Goal: Transaction & Acquisition: Purchase product/service

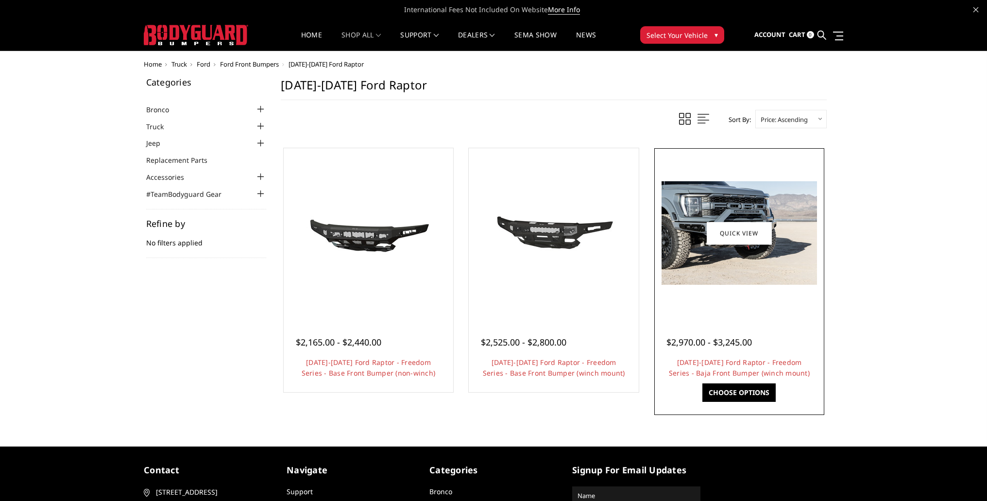
click at [748, 249] on img at bounding box center [738, 232] width 155 height 103
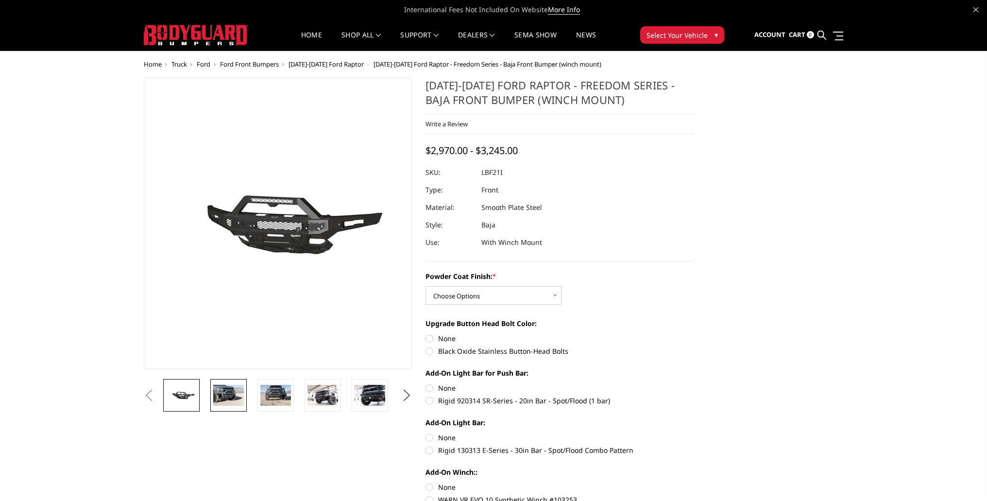
click at [227, 394] on img at bounding box center [228, 395] width 31 height 20
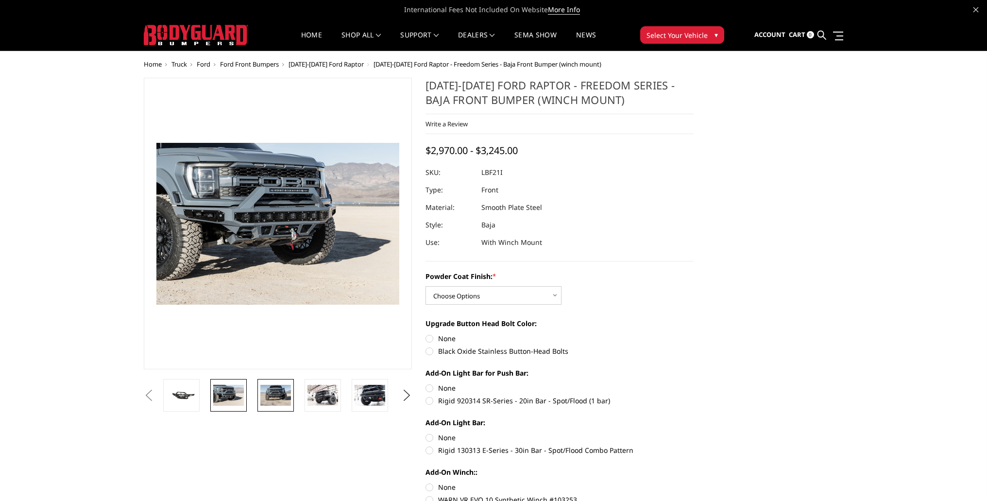
click at [272, 393] on img at bounding box center [275, 395] width 31 height 20
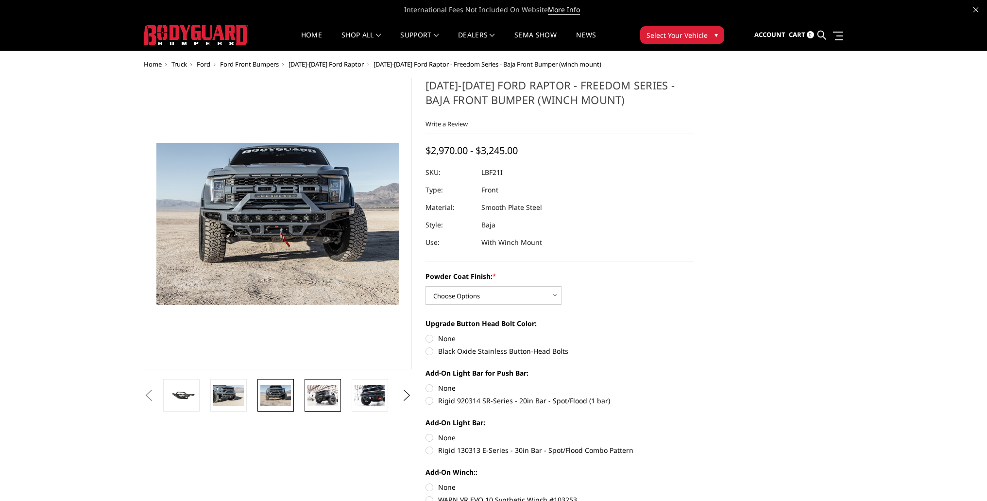
click at [327, 397] on img at bounding box center [322, 395] width 31 height 20
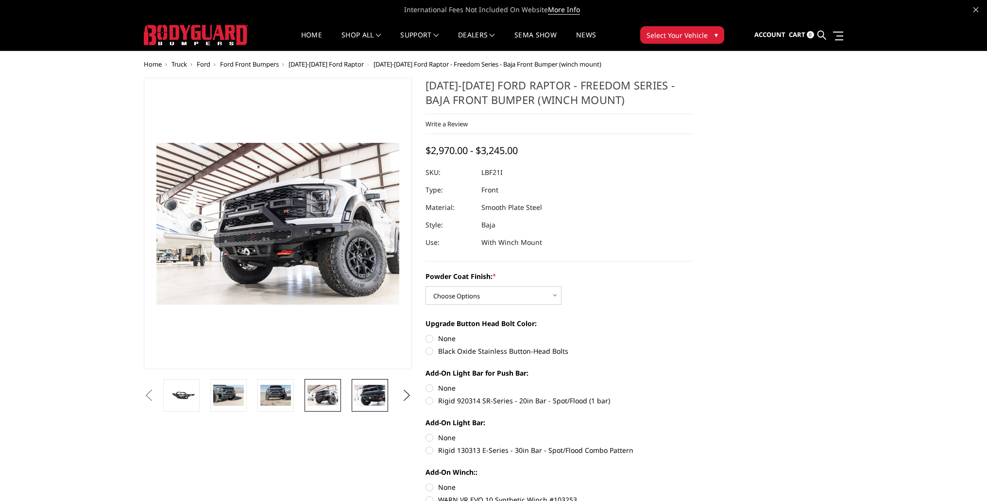
click at [366, 399] on img at bounding box center [370, 395] width 31 height 20
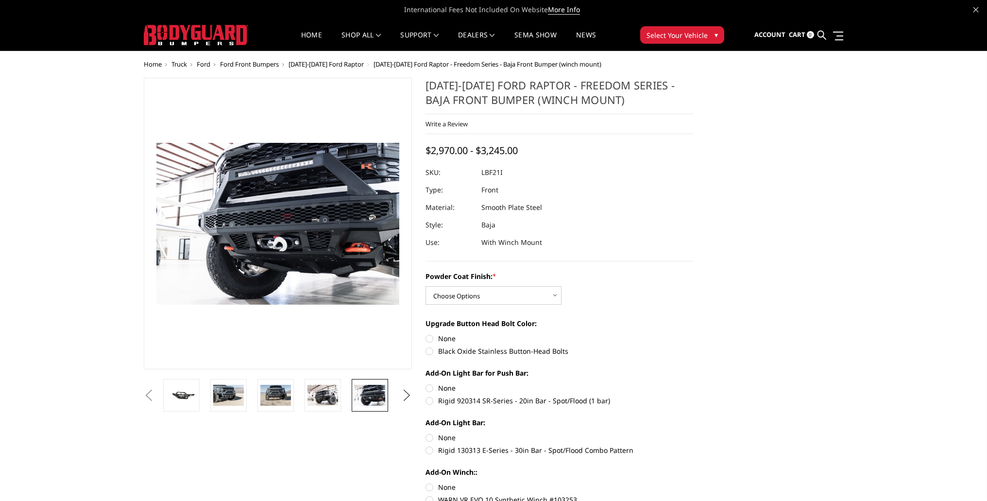
click at [402, 400] on button "Next" at bounding box center [407, 395] width 15 height 15
click at [365, 397] on img at bounding box center [370, 395] width 31 height 20
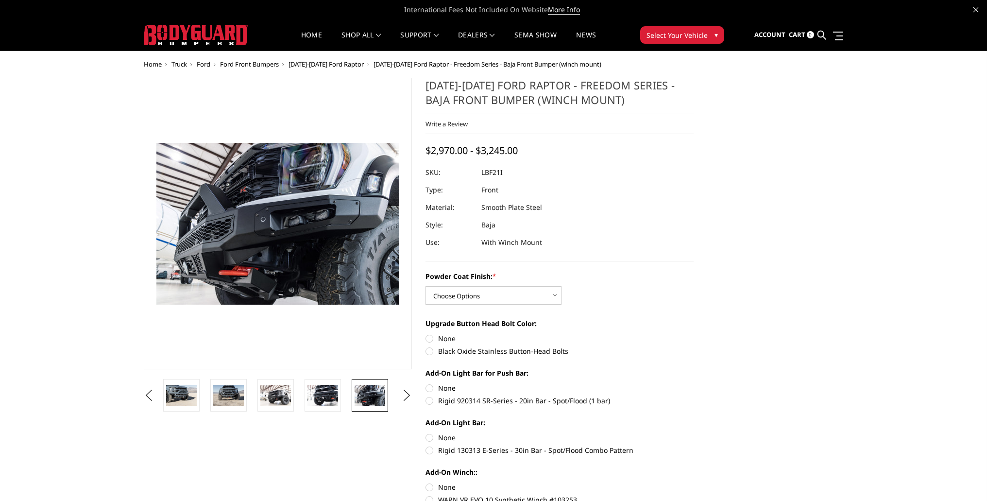
click at [390, 398] on li at bounding box center [372, 395] width 47 height 33
select select "2766"
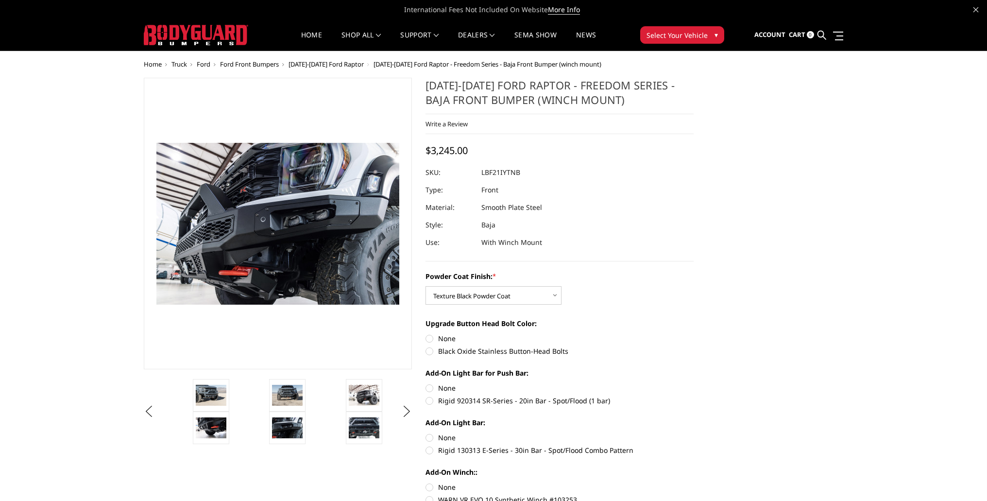
click at [431, 349] on label "Black Oxide Stainless Button-Head Bolts" at bounding box center [559, 351] width 268 height 10
click at [693, 334] on input "Black Oxide Stainless Button-Head Bolts" at bounding box center [693, 333] width 0 height 0
radio input "true"
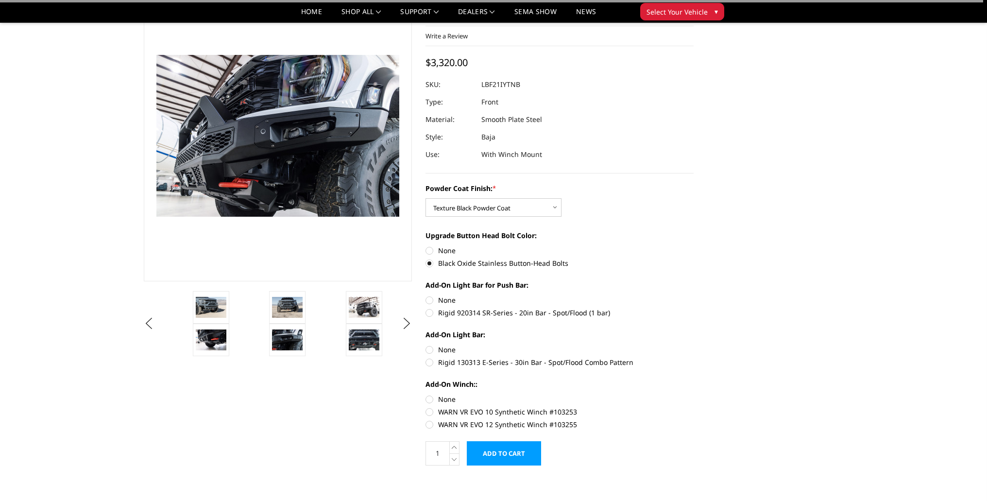
scroll to position [60, 0]
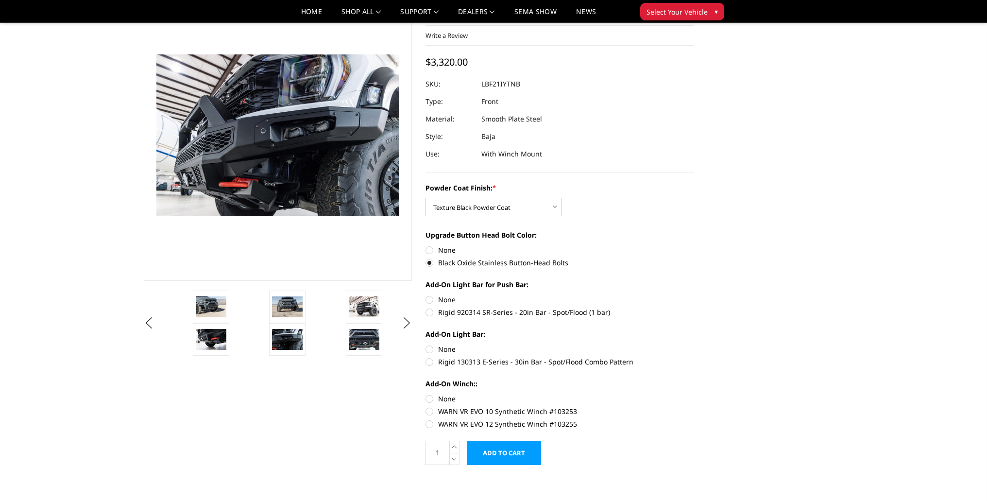
click at [429, 312] on label "Rigid 920314 SR-Series - 20in Bar - Spot/Flood (1 bar)" at bounding box center [559, 312] width 268 height 10
click at [693, 295] on input "Rigid 920314 SR-Series - 20in Bar - Spot/Flood (1 bar)" at bounding box center [693, 294] width 0 height 0
radio input "true"
click at [360, 307] on img at bounding box center [364, 306] width 31 height 20
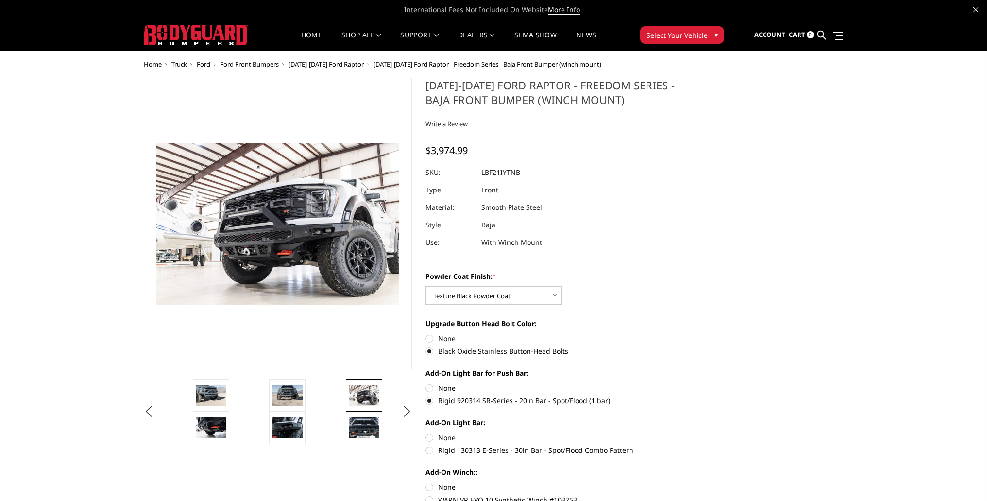
scroll to position [0, 0]
click at [322, 64] on span "[DATE]-[DATE] Ford Raptor" at bounding box center [325, 64] width 75 height 9
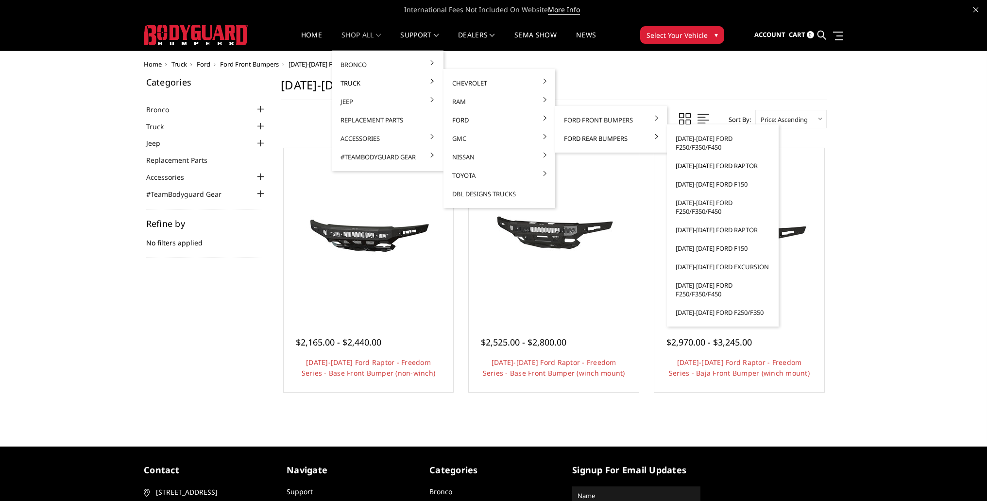
click at [728, 166] on link "[DATE]-[DATE] Ford Raptor" at bounding box center [723, 165] width 104 height 18
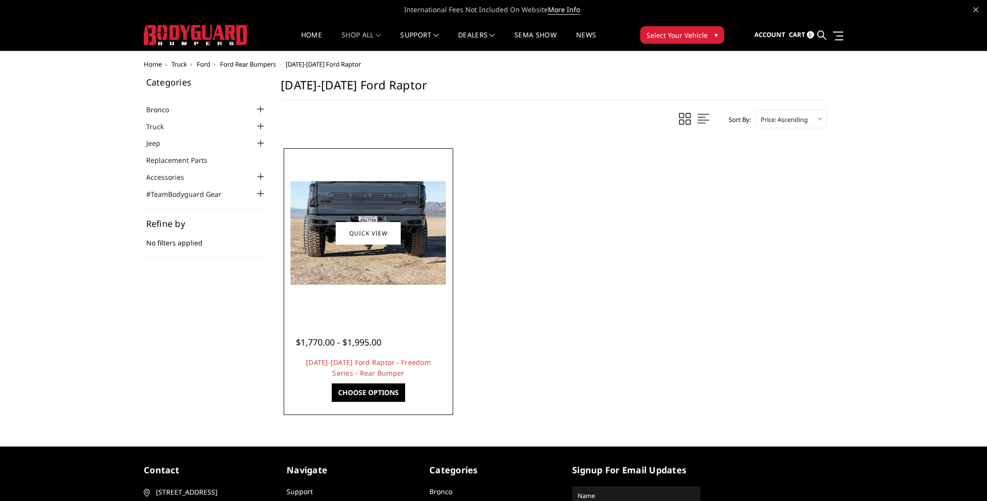
click at [293, 246] on img at bounding box center [367, 232] width 155 height 103
